Goal: Task Accomplishment & Management: Complete application form

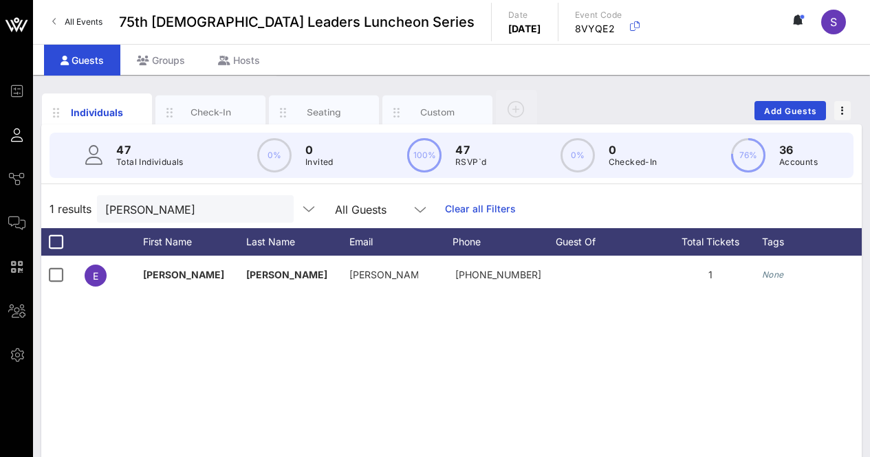
click at [441, 108] on div "Custom" at bounding box center [437, 112] width 61 height 13
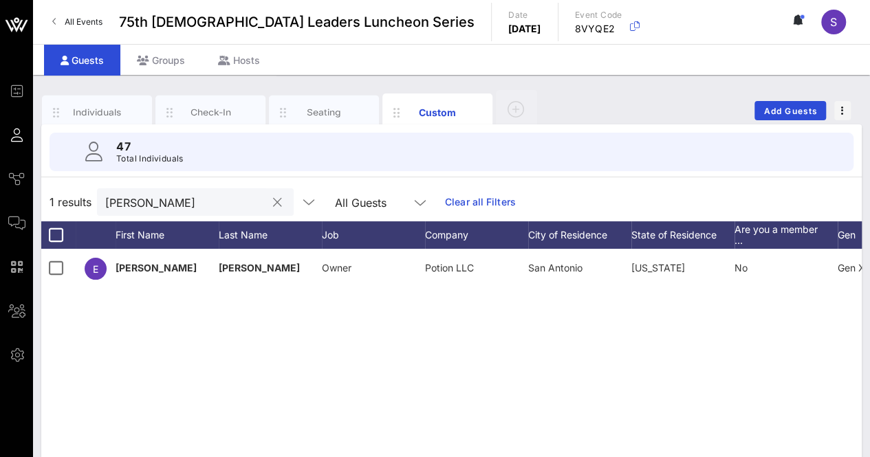
click at [273, 200] on button "clear icon" at bounding box center [277, 203] width 9 height 14
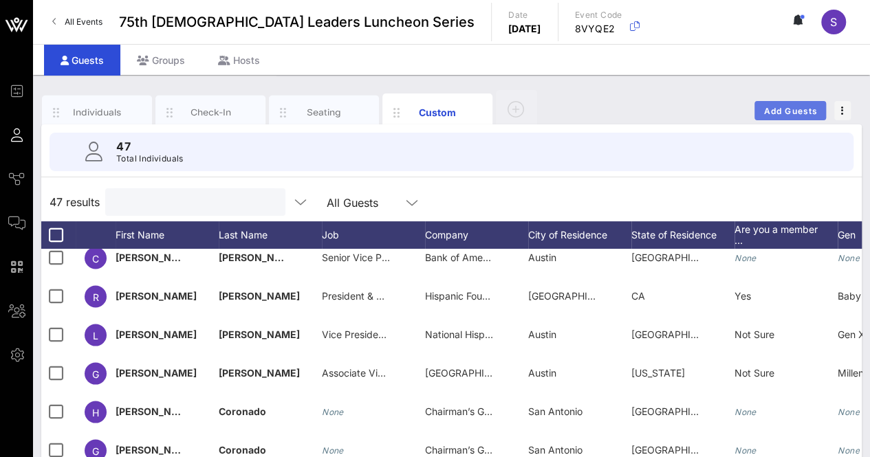
click at [782, 107] on span "Add Guests" at bounding box center [790, 111] width 54 height 10
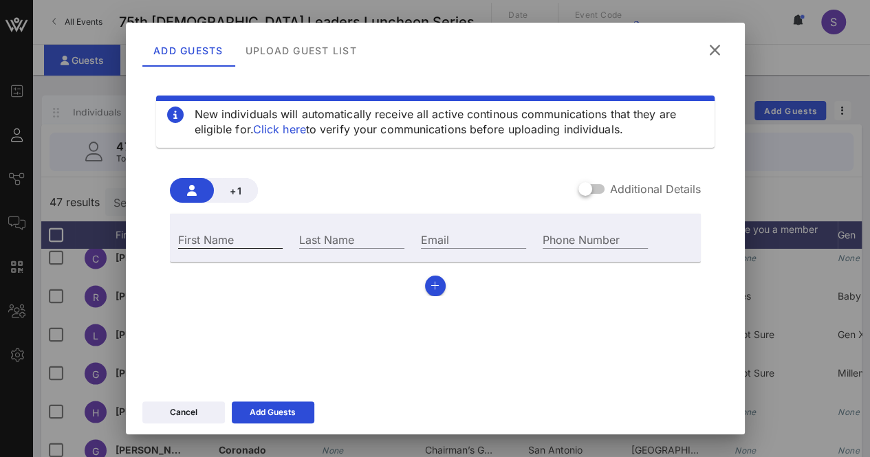
click at [221, 239] on input "First Name" at bounding box center [230, 239] width 105 height 18
type input "Elizabeth"
click at [347, 231] on input "Last Name" at bounding box center [351, 239] width 105 height 18
type input "Pastrano"
click at [516, 242] on input "Email" at bounding box center [473, 239] width 105 height 18
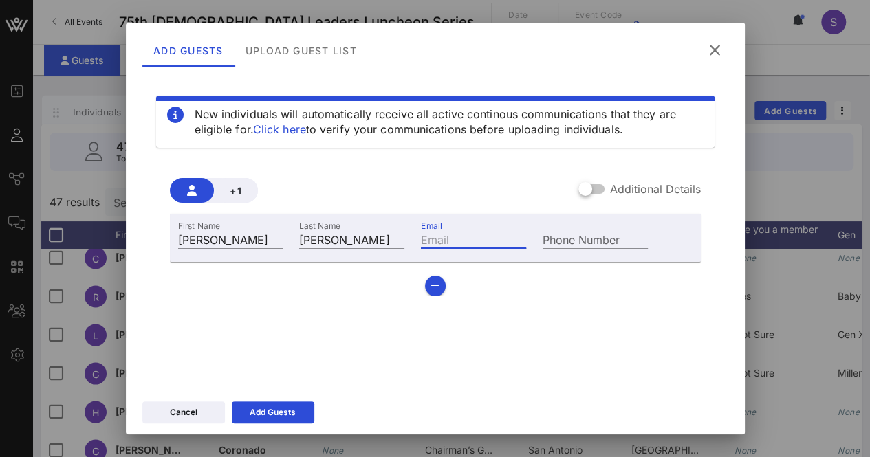
paste input "act2venture@gmail.com"
drag, startPoint x: 506, startPoint y: 238, endPoint x: 395, endPoint y: 238, distance: 111.4
click at [395, 238] on div "First Name Elizabeth Last Name Pastrano Email act2venture@gmail.com Phone Number" at bounding box center [413, 237] width 487 height 37
click at [475, 241] on input "act2venture@gmail.com" at bounding box center [473, 239] width 105 height 18
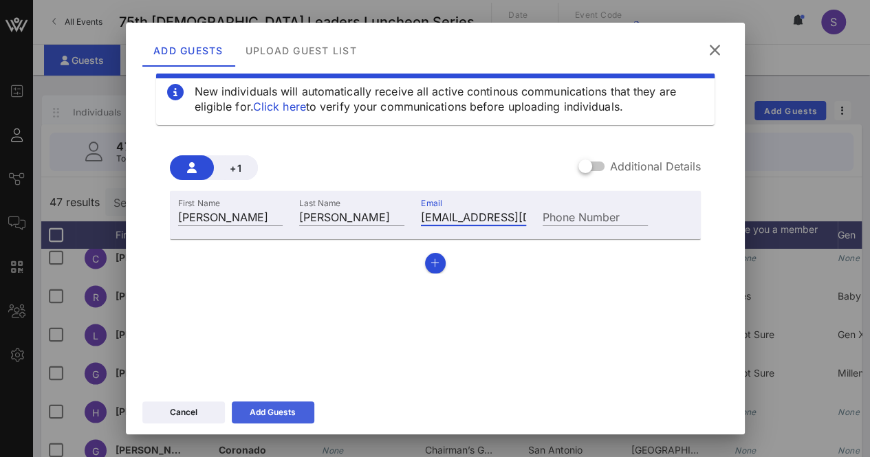
type input "act2venture@gmail.com"
click at [286, 420] on button "Add Guests" at bounding box center [273, 413] width 83 height 22
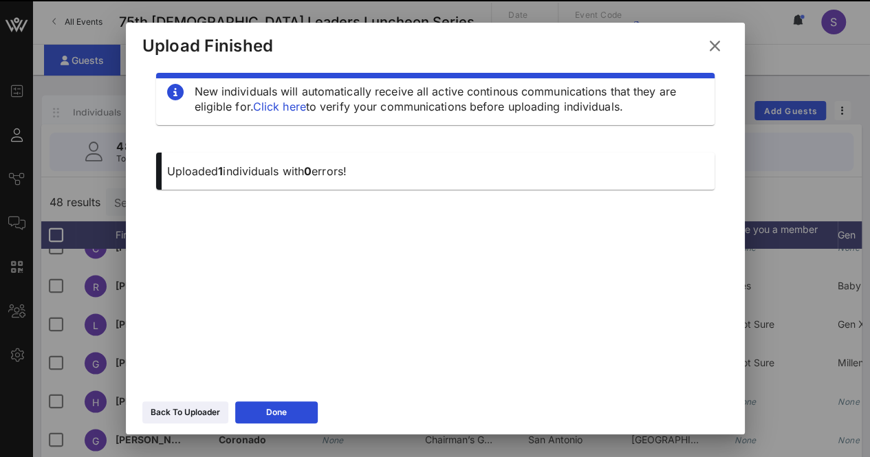
scroll to position [14, 0]
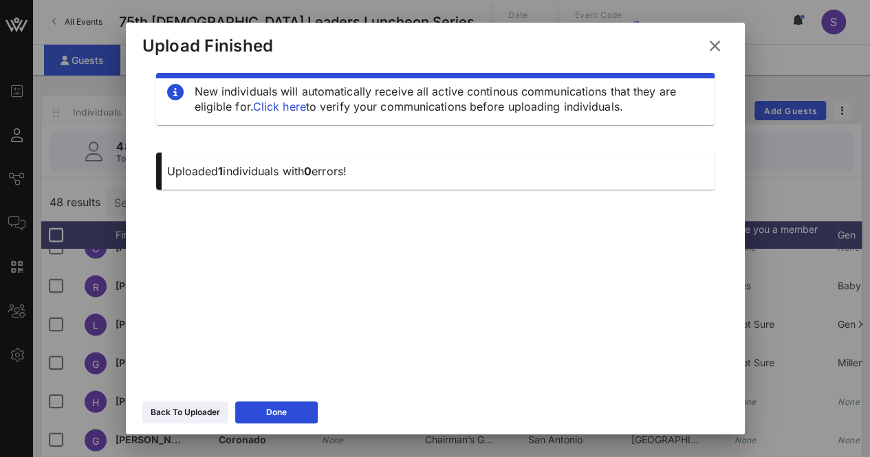
click at [723, 42] on icon at bounding box center [714, 46] width 20 height 19
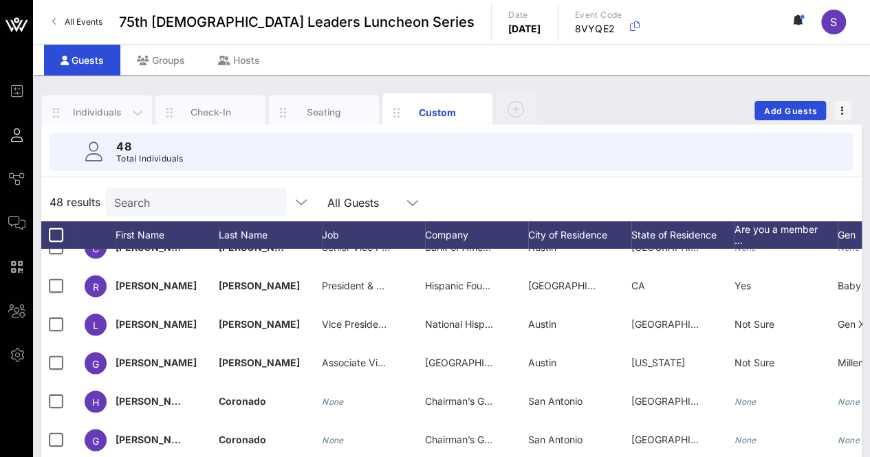
click at [89, 107] on div "Individuals" at bounding box center [97, 112] width 61 height 13
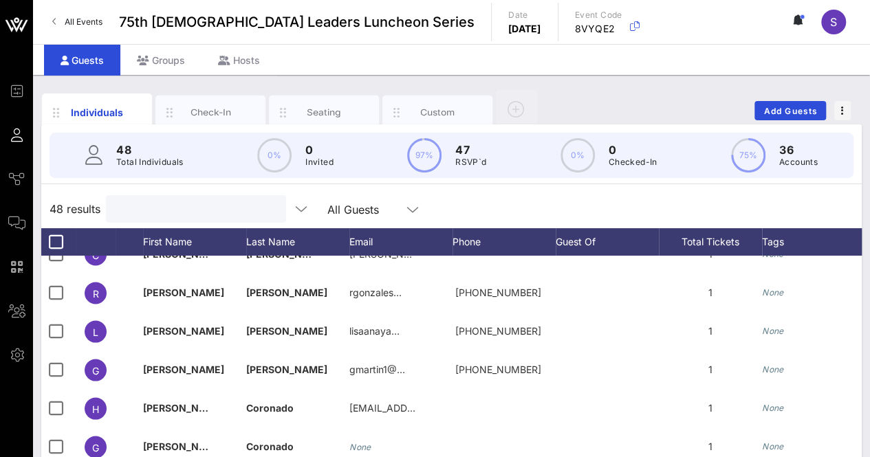
click at [146, 207] on input "text" at bounding box center [194, 209] width 161 height 18
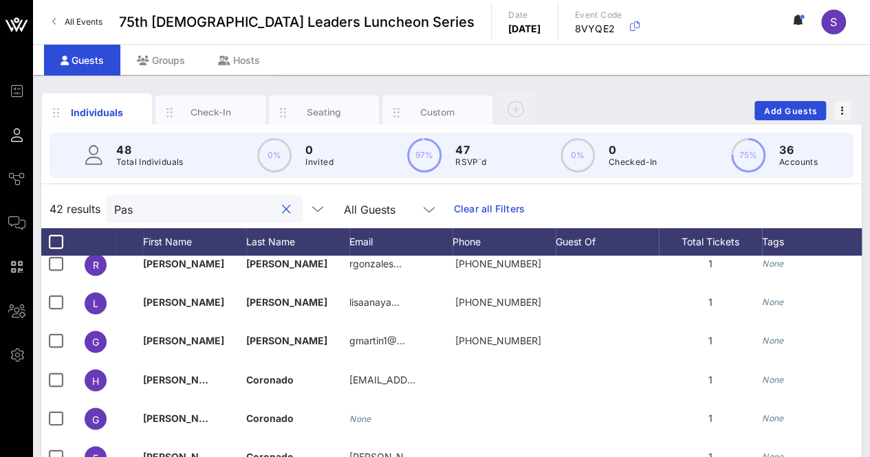
scroll to position [0, 0]
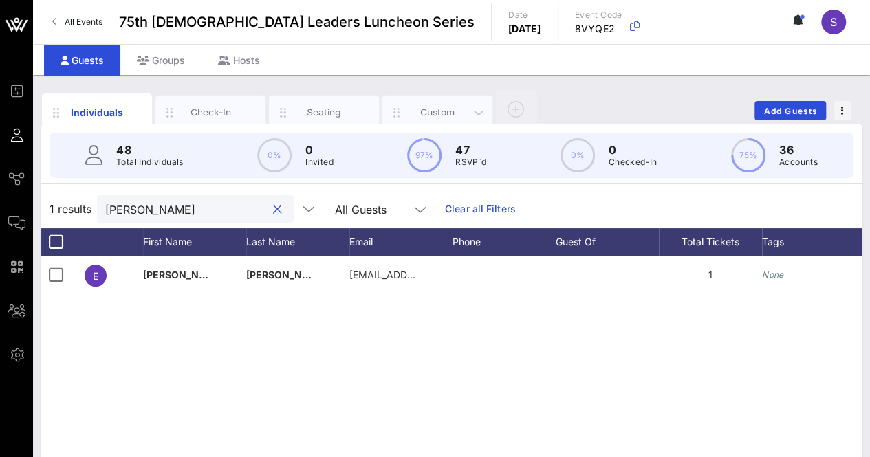
type input "Pastr"
click at [437, 111] on div "Custom" at bounding box center [437, 112] width 61 height 13
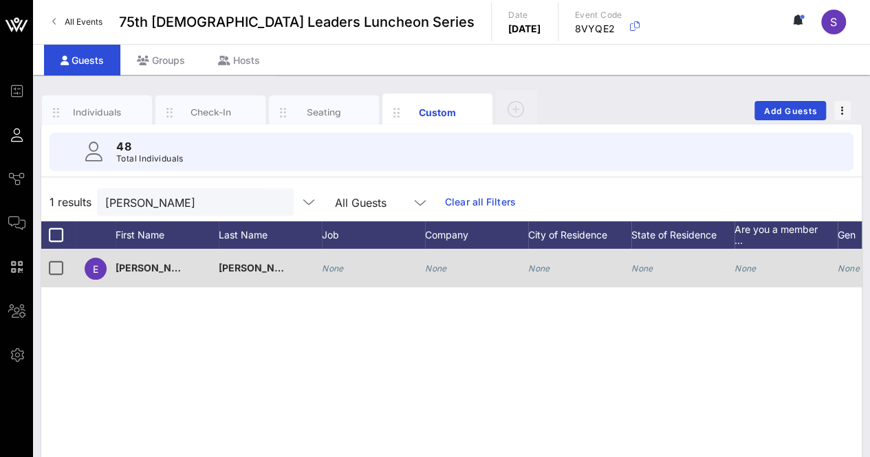
click at [435, 269] on icon "None" at bounding box center [436, 268] width 22 height 10
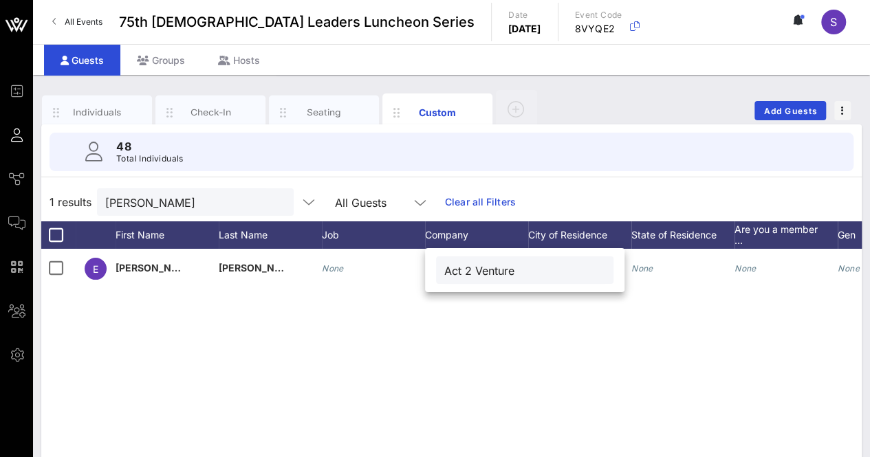
type input "Act 2 Venture"
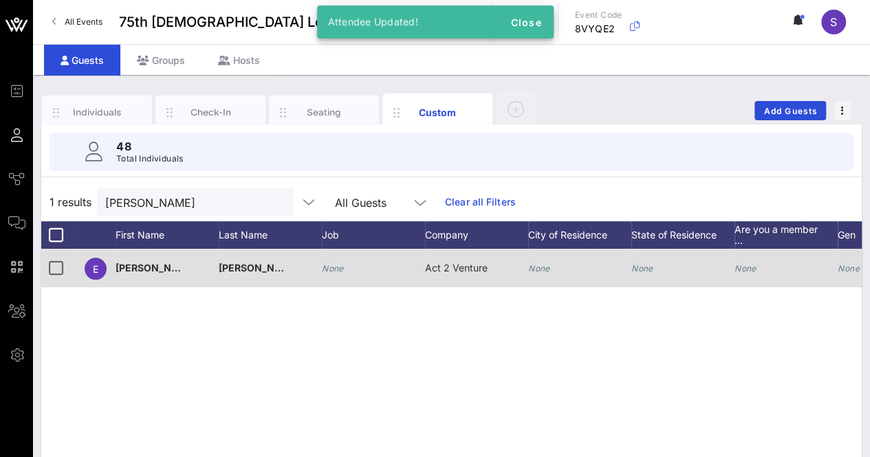
click at [562, 265] on div "None" at bounding box center [579, 276] width 103 height 54
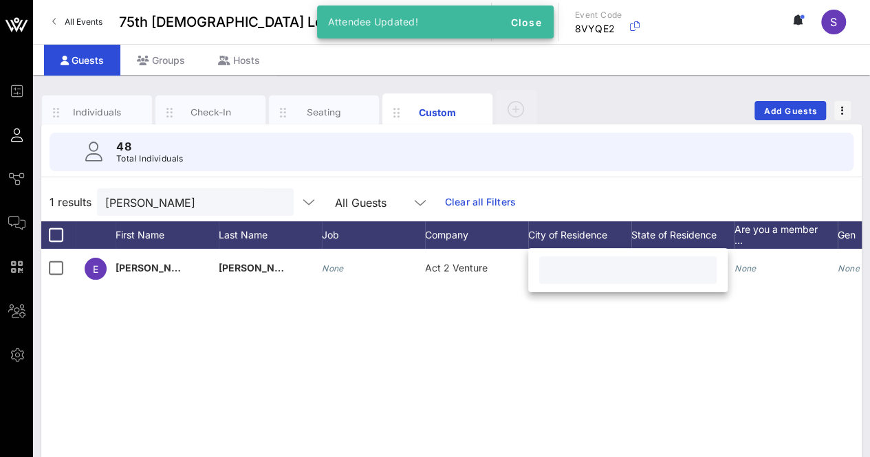
type input "A"
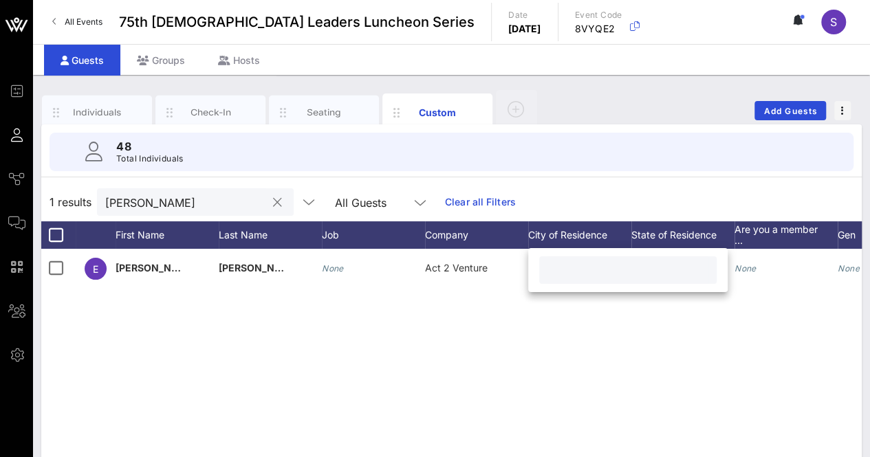
click at [133, 196] on input "Pastr" at bounding box center [185, 202] width 161 height 18
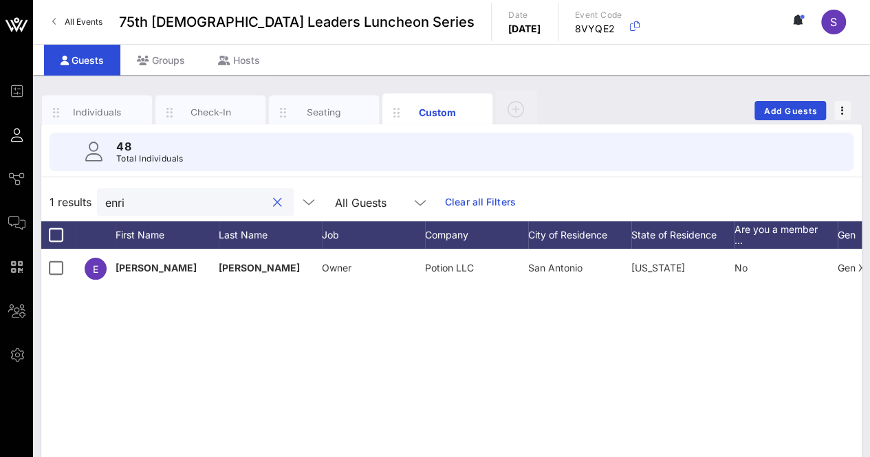
click at [169, 193] on input "enri" at bounding box center [185, 202] width 161 height 18
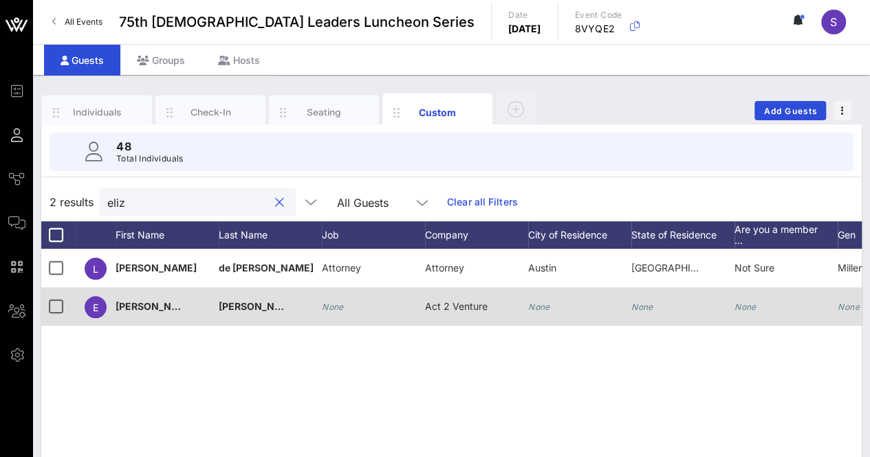
type input "eliz"
click at [532, 307] on icon "None" at bounding box center [539, 307] width 22 height 10
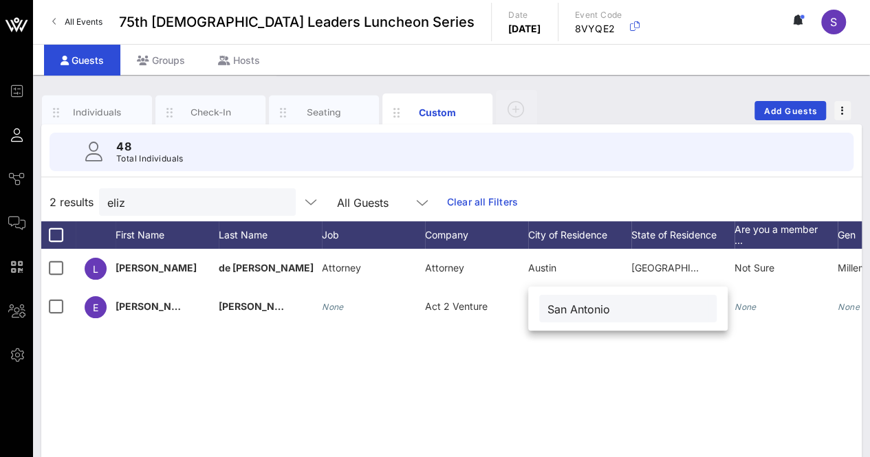
type input "San Antonio"
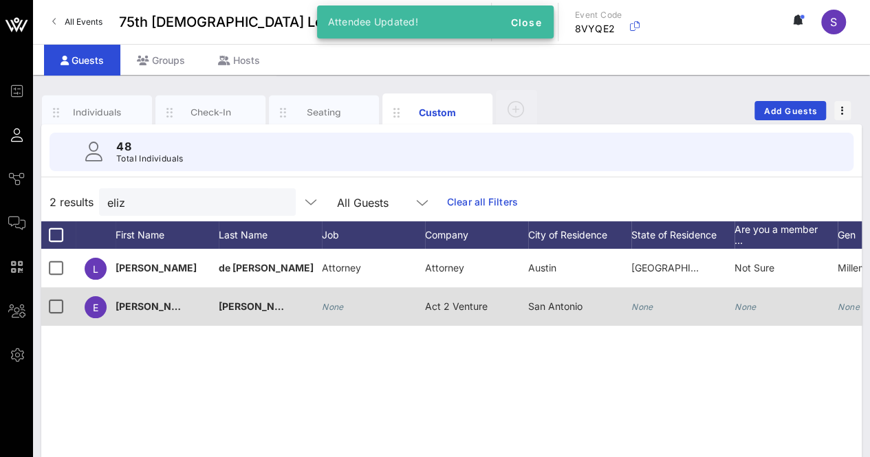
click at [656, 304] on div "None" at bounding box center [682, 314] width 103 height 54
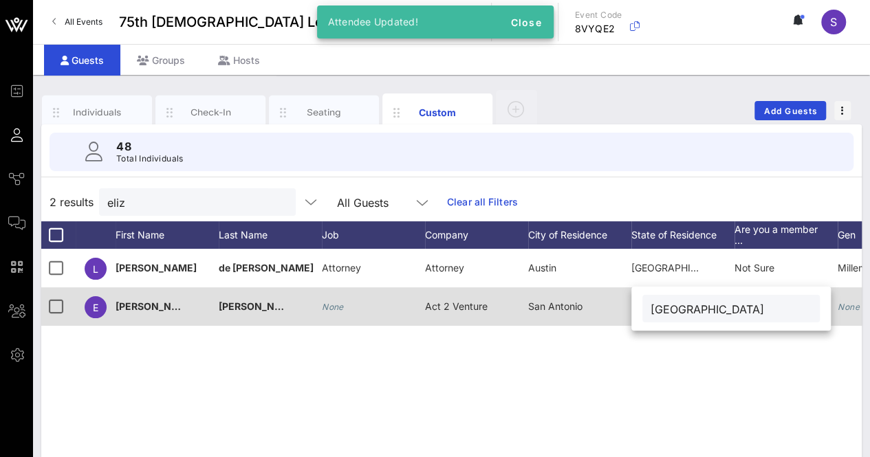
type input "TX"
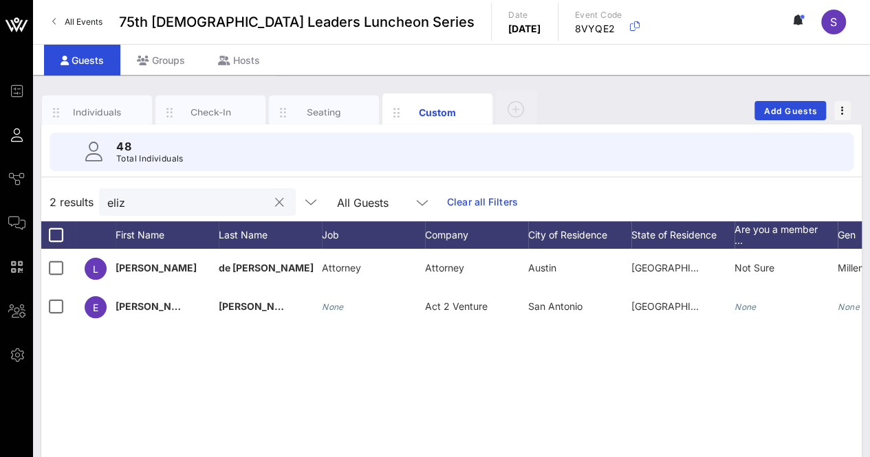
click at [138, 201] on input "eliz" at bounding box center [187, 202] width 161 height 18
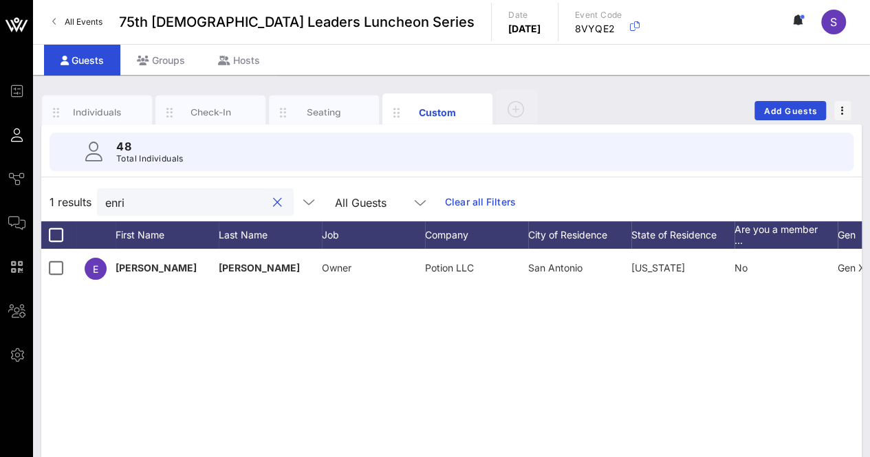
click at [168, 202] on input "enri" at bounding box center [185, 202] width 161 height 18
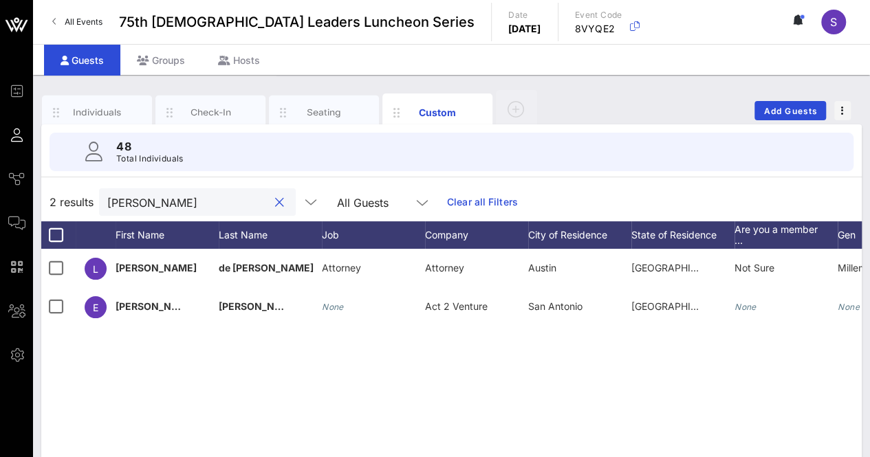
type input "eliz"
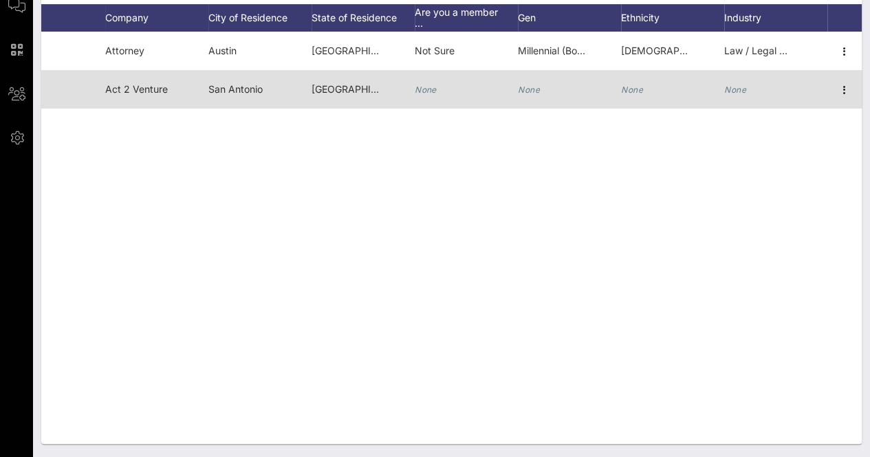
click at [646, 85] on div "None" at bounding box center [672, 97] width 103 height 54
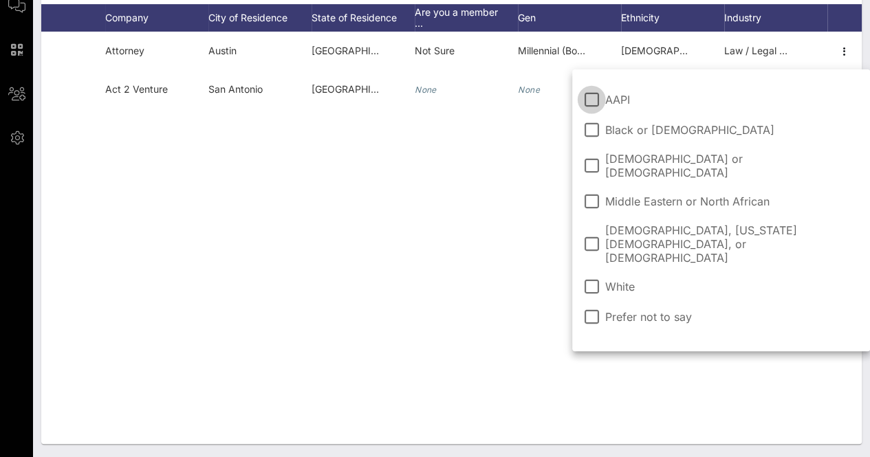
click at [633, 160] on span "Hispanic or Latino" at bounding box center [732, 166] width 254 height 28
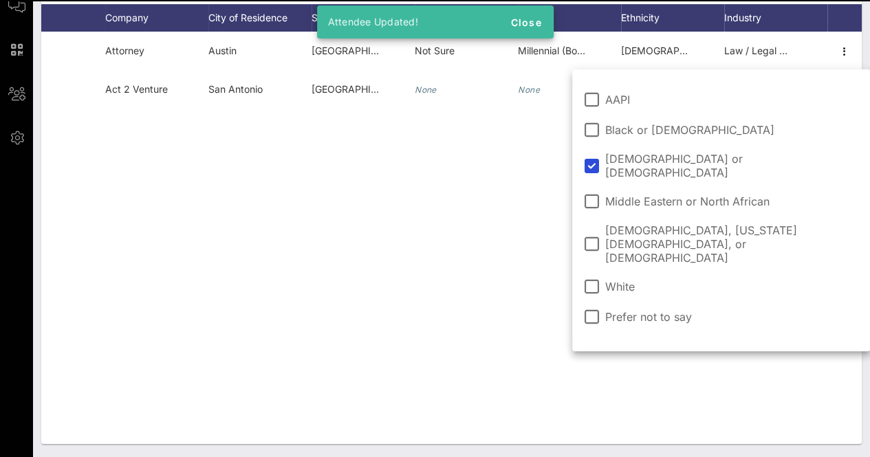
click at [472, 214] on div "L Laura de la Garza Attorney Attorney Austin TX Not Sure Millennial (Born 1981–…" at bounding box center [451, 238] width 820 height 413
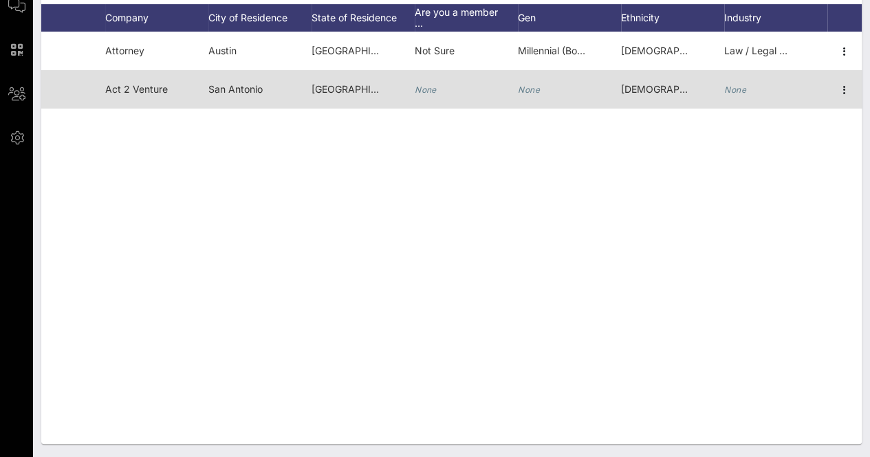
click at [443, 85] on div "None" at bounding box center [466, 97] width 103 height 54
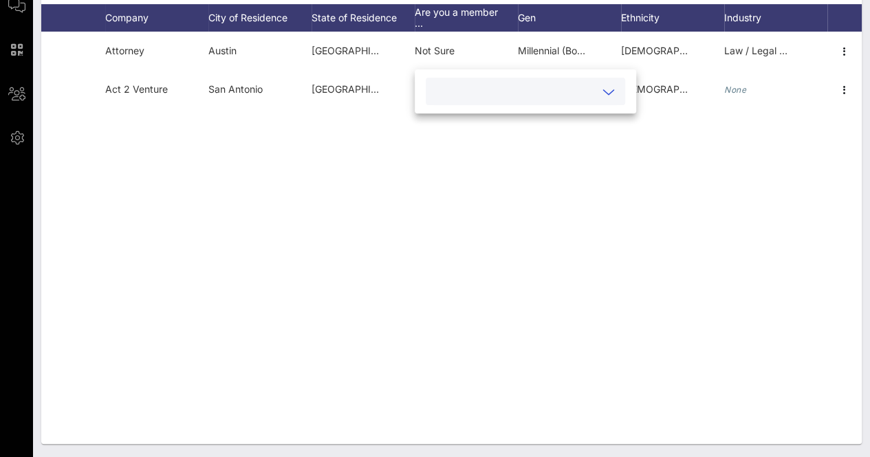
click at [499, 95] on input "text" at bounding box center [514, 92] width 161 height 18
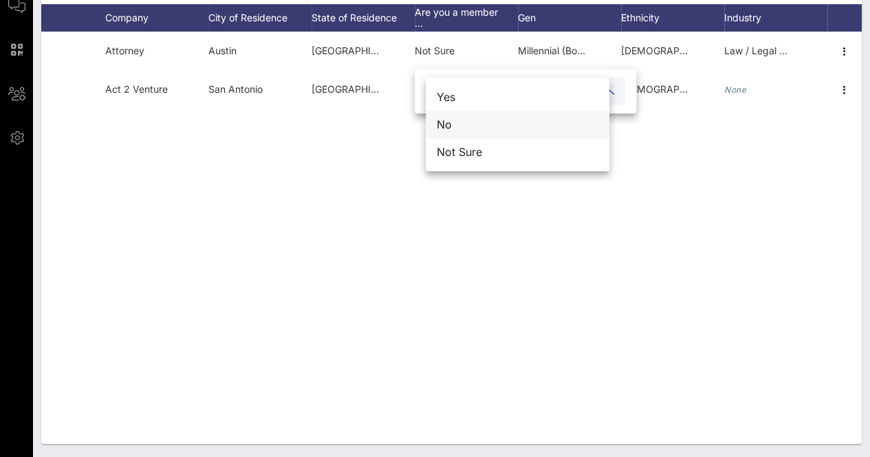
click at [464, 128] on div "No" at bounding box center [518, 125] width 184 height 28
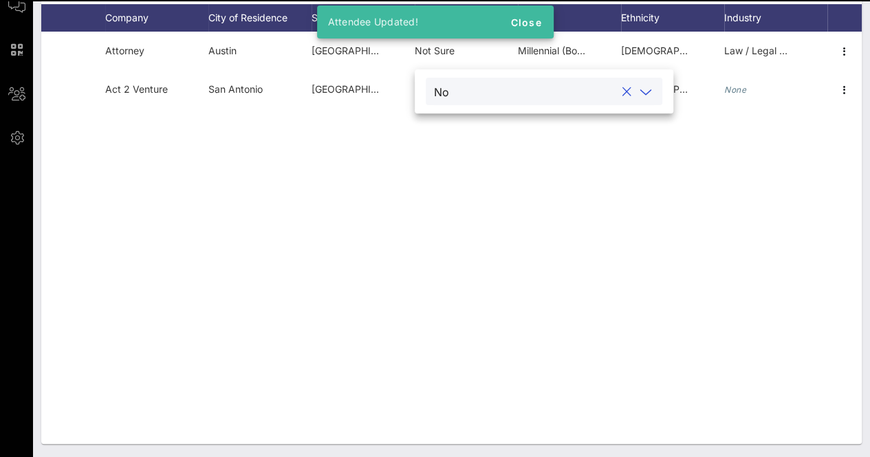
click at [530, 319] on div "L Laura de la Garza Attorney Attorney Austin TX Not Sure Millennial (Born 1981–…" at bounding box center [451, 238] width 820 height 413
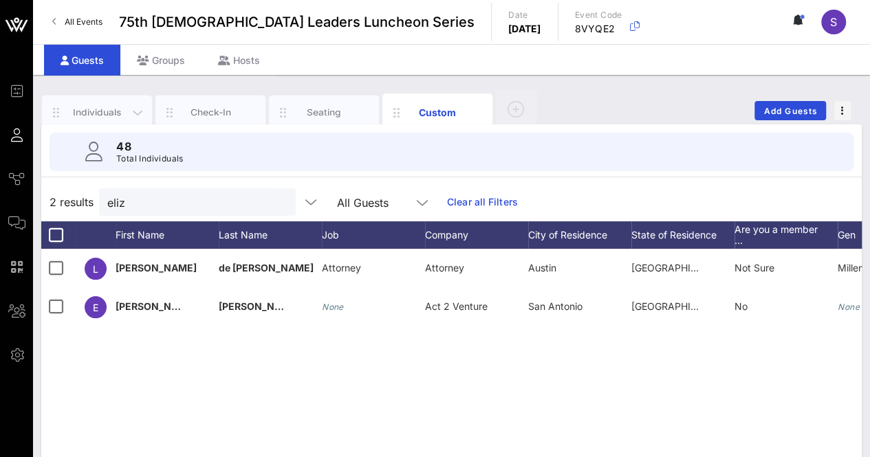
click at [103, 107] on div "Individuals" at bounding box center [97, 112] width 61 height 13
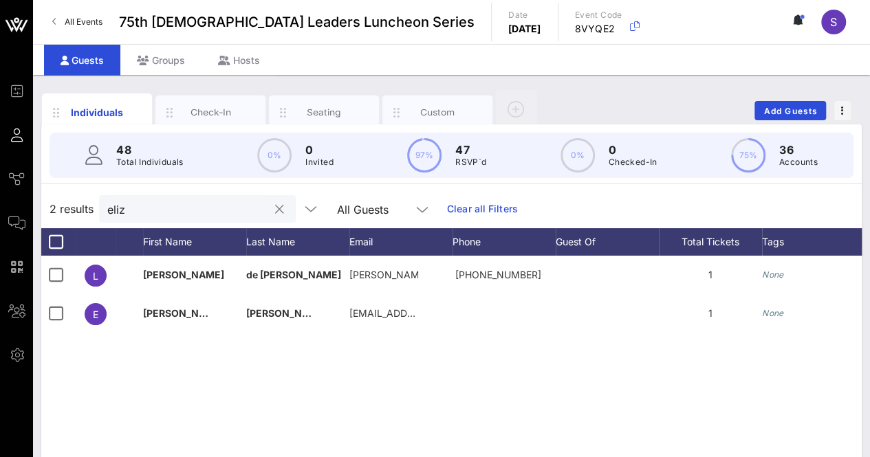
click at [275, 211] on button "clear icon" at bounding box center [279, 210] width 9 height 14
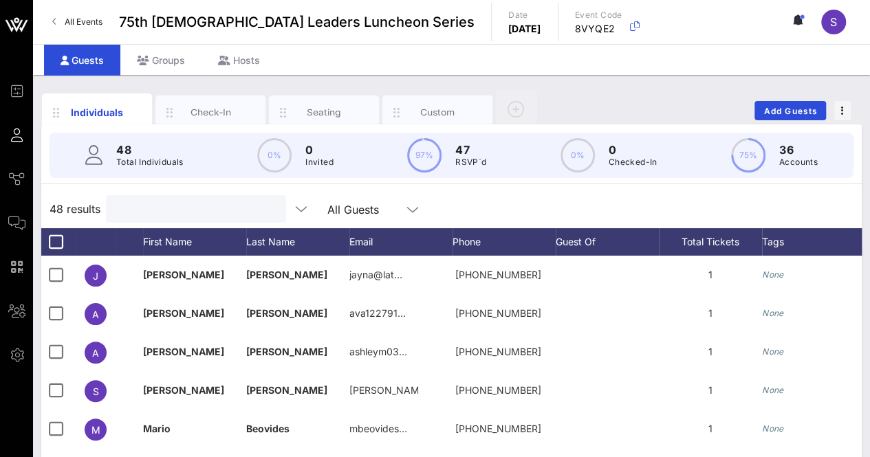
click at [636, 193] on div "48 results All Guests" at bounding box center [451, 209] width 820 height 39
